Goal: Task Accomplishment & Management: Manage account settings

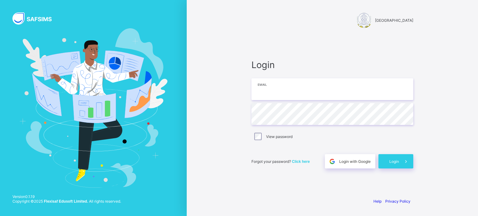
type input "**********"
click at [403, 160] on icon at bounding box center [406, 162] width 7 height 6
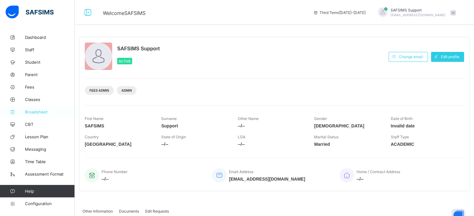
click at [38, 112] on span "Broadsheet" at bounding box center [50, 112] width 50 height 5
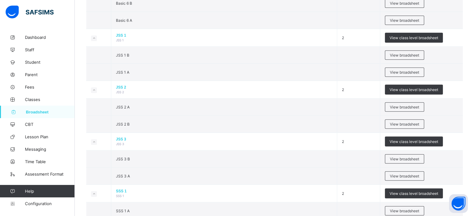
scroll to position [519, 0]
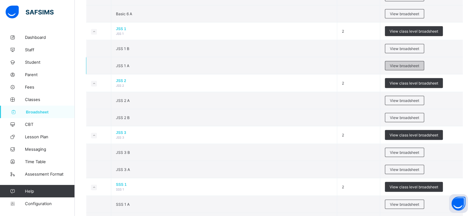
click at [417, 64] on span "View broadsheet" at bounding box center [404, 66] width 29 height 5
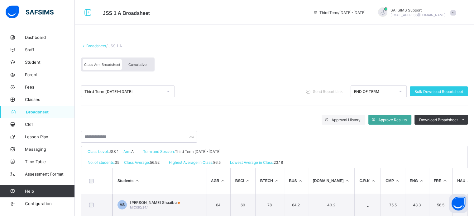
click at [145, 62] on div "Cumulative" at bounding box center [137, 64] width 31 height 11
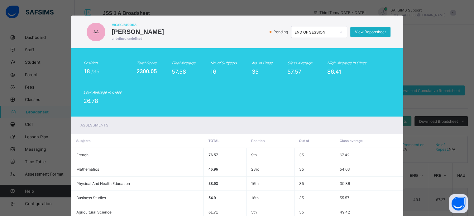
click at [376, 31] on span "View Reportsheet" at bounding box center [370, 32] width 31 height 5
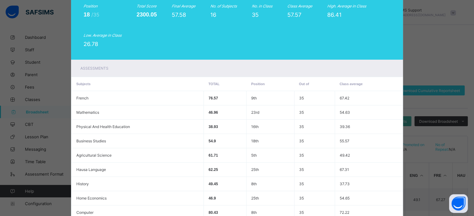
scroll to position [213, 0]
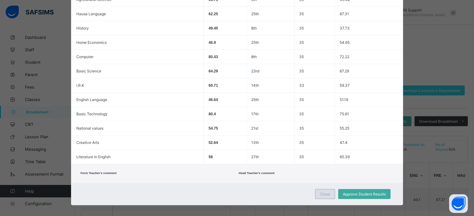
click at [323, 193] on div "Close" at bounding box center [325, 194] width 20 height 10
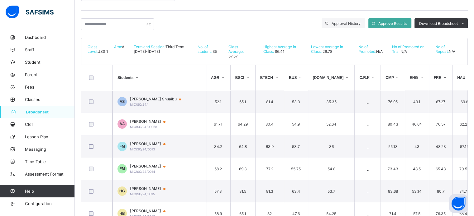
scroll to position [110, 0]
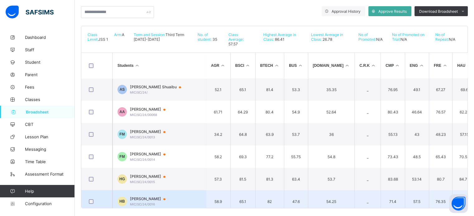
click at [153, 197] on span "Hauwa Ibrahim Bilyaminu" at bounding box center [150, 199] width 41 height 5
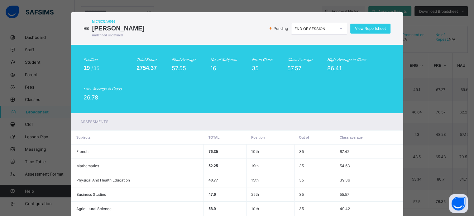
scroll to position [1, 0]
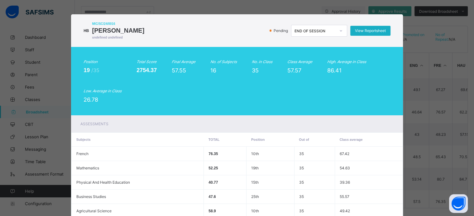
click at [366, 32] on span "View Reportsheet" at bounding box center [370, 30] width 31 height 5
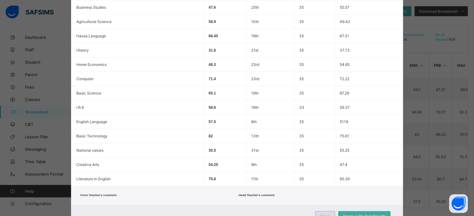
click at [326, 214] on div "Close" at bounding box center [325, 217] width 20 height 10
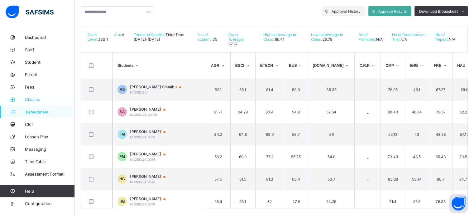
click at [38, 100] on span "Classes" at bounding box center [50, 99] width 50 height 5
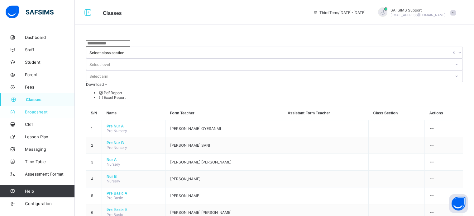
click at [38, 108] on link "Broadsheet" at bounding box center [37, 112] width 75 height 12
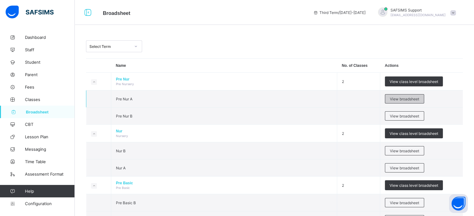
click at [416, 100] on span "View broadsheet" at bounding box center [404, 99] width 29 height 5
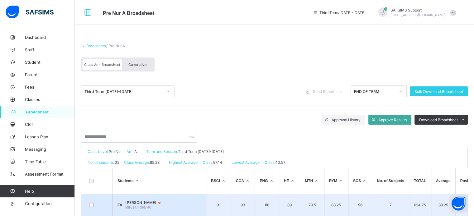
click at [164, 200] on td "FA FATIMA IBRAHIM ABBA, MIN/24/4391/NR" at bounding box center [158, 205] width 93 height 22
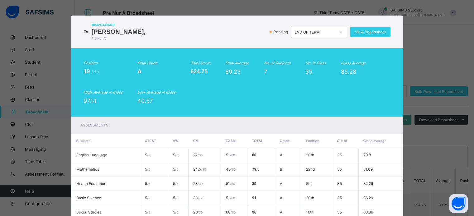
click at [435, 64] on div "FA MIN/24/4391/NR FATIMA IBRAHIM ABBA, Pre Nur A Pending END OF TERM View Repor…" at bounding box center [237, 108] width 474 height 216
click at [439, 84] on div "FA MIN/24/4391/NR FATIMA IBRAHIM ABBA, Pre Nur A Pending END OF TERM View Repor…" at bounding box center [237, 108] width 474 height 216
click at [427, 61] on div "FA MIN/24/4391/NR FATIMA IBRAHIM ABBA, Pre Nur A Pending END OF TERM View Repor…" at bounding box center [237, 108] width 474 height 216
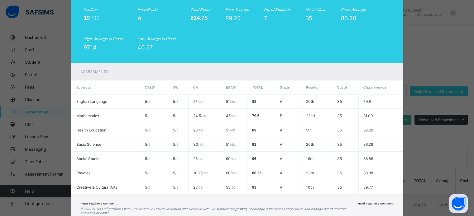
scroll to position [98, 0]
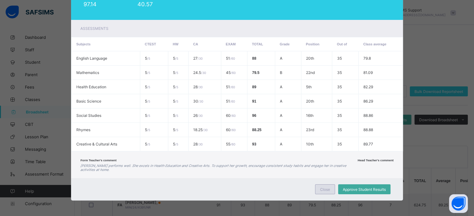
click at [334, 193] on div "Close" at bounding box center [325, 190] width 20 height 10
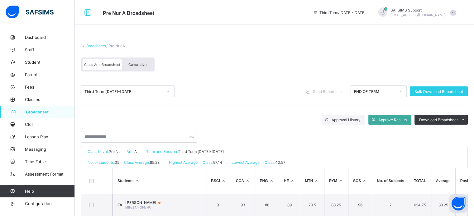
click at [144, 70] on div "Cumulative" at bounding box center [137, 64] width 31 height 11
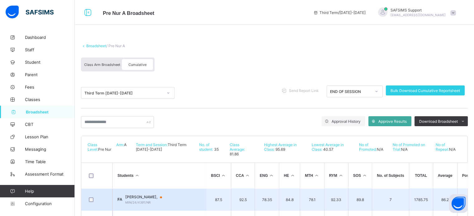
click at [154, 200] on span "FATIMA IBRAHIM ABBA," at bounding box center [146, 197] width 42 height 5
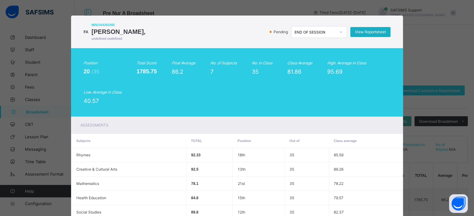
click at [366, 33] on span "View Reportsheet" at bounding box center [370, 32] width 31 height 5
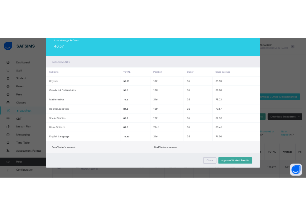
scroll to position [90, 0]
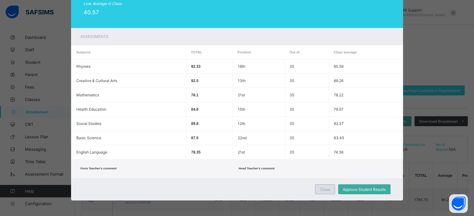
click at [322, 189] on span "Close" at bounding box center [325, 190] width 10 height 5
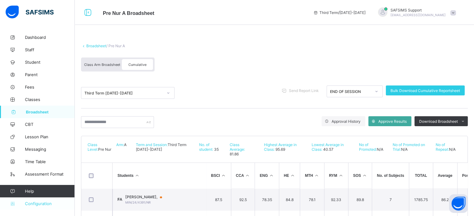
click at [31, 206] on span "Configuration" at bounding box center [50, 204] width 50 height 5
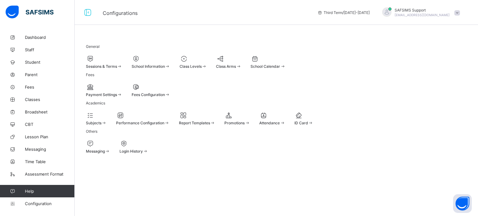
click at [122, 69] on div "Sessions & Terms" at bounding box center [104, 62] width 36 height 14
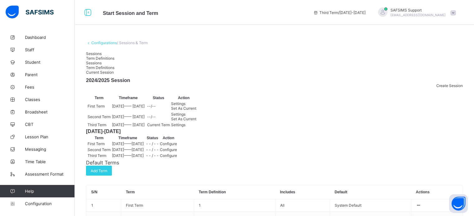
click at [185, 117] on span "Settings" at bounding box center [178, 114] width 14 height 5
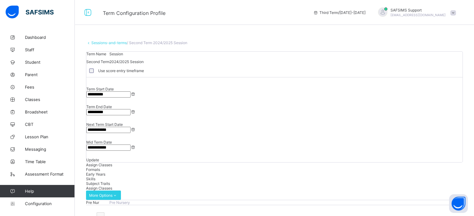
click at [102, 42] on link "Sessions-and-terms" at bounding box center [109, 42] width 36 height 5
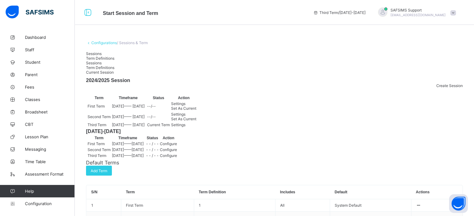
click at [185, 127] on span "Settings" at bounding box center [178, 125] width 14 height 5
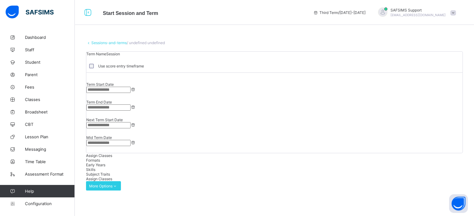
type input "**********"
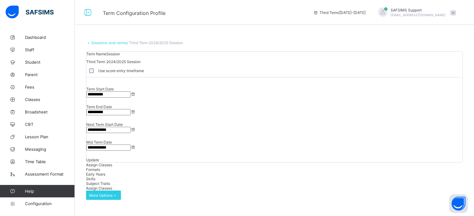
click at [131, 98] on input "**********" at bounding box center [108, 95] width 44 height 6
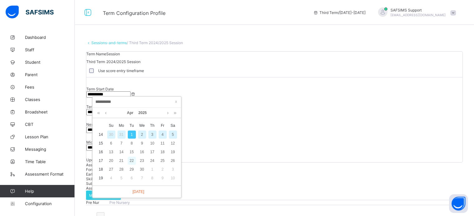
click at [131, 160] on div "22" at bounding box center [132, 161] width 8 height 8
type input "**********"
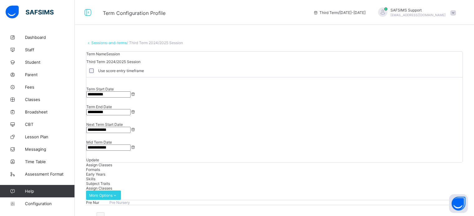
click at [131, 109] on input "**********" at bounding box center [108, 112] width 44 height 6
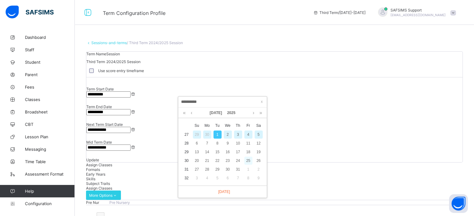
click at [249, 161] on div "25" at bounding box center [248, 161] width 8 height 8
type input "**********"
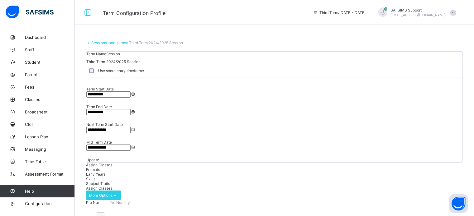
click at [131, 127] on input "**********" at bounding box center [108, 130] width 44 height 6
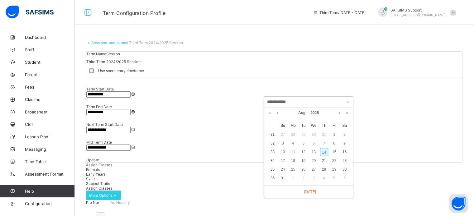
click at [341, 114] on link at bounding box center [339, 113] width 5 height 11
click at [295, 145] on div "8" at bounding box center [293, 144] width 8 height 8
type input "**********"
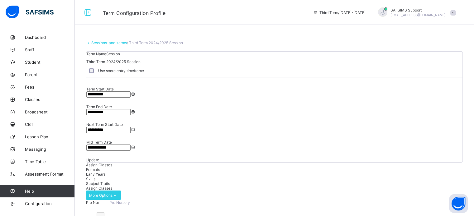
click at [99, 158] on span "Update" at bounding box center [92, 160] width 13 height 5
click at [37, 200] on link "Configuration" at bounding box center [37, 204] width 74 height 12
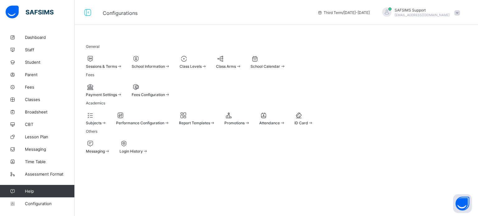
click at [170, 68] on div "School Information" at bounding box center [151, 62] width 39 height 14
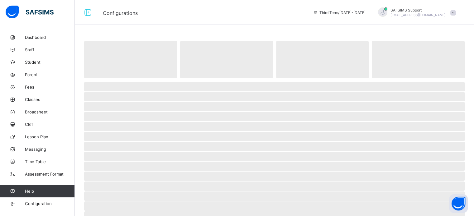
select select "**"
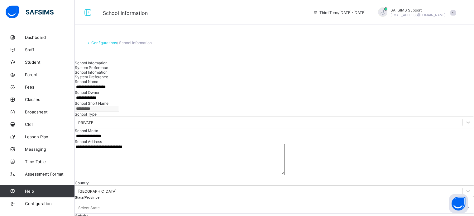
click at [108, 65] on span "System Preference" at bounding box center [91, 67] width 33 height 5
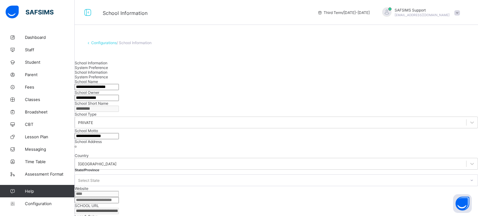
drag, startPoint x: 478, startPoint y: 106, endPoint x: 478, endPoint y: 126, distance: 20.9
click at [478, 126] on div "**********" at bounding box center [277, 220] width 404 height 318
click at [106, 65] on span "School Information" at bounding box center [91, 63] width 33 height 5
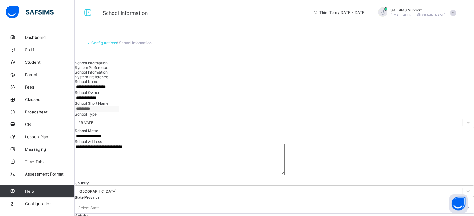
click at [108, 68] on span "System Preference" at bounding box center [91, 67] width 33 height 5
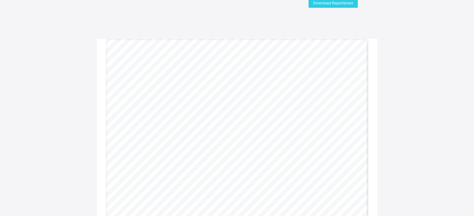
scroll to position [17, 0]
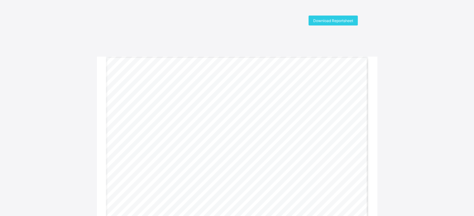
click at [366, 32] on div "Download Reportsheet [GEOGRAPHIC_DATA], P.O. [GEOGRAPHIC_DATA] - [GEOGRAPHIC_DA…" at bounding box center [237, 129] width 474 height 226
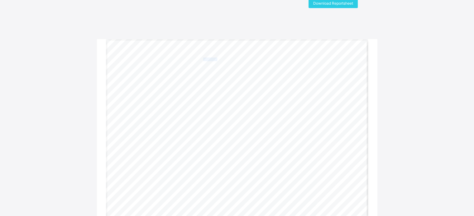
scroll to position [18, 0]
click at [341, 1] on span "Download Reportsheet" at bounding box center [333, 2] width 40 height 5
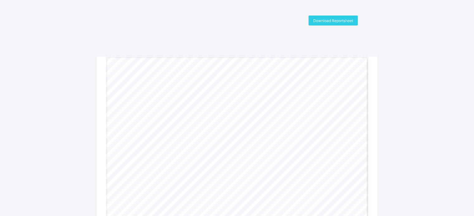
click at [357, 54] on div "Download Reportsheet Gwarzo Road, P.O. Box 701, Kano - Nigeria. Tel: 0906 358 2…" at bounding box center [237, 129] width 474 height 226
